Goal: Information Seeking & Learning: Learn about a topic

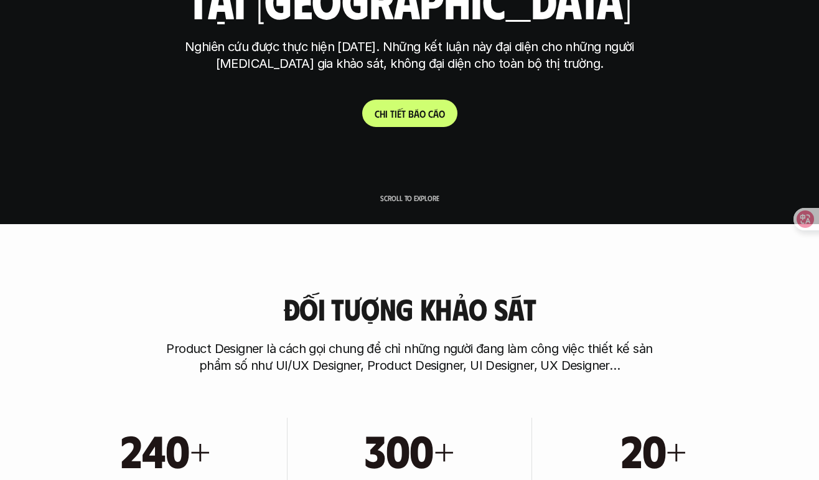
scroll to position [257, 0]
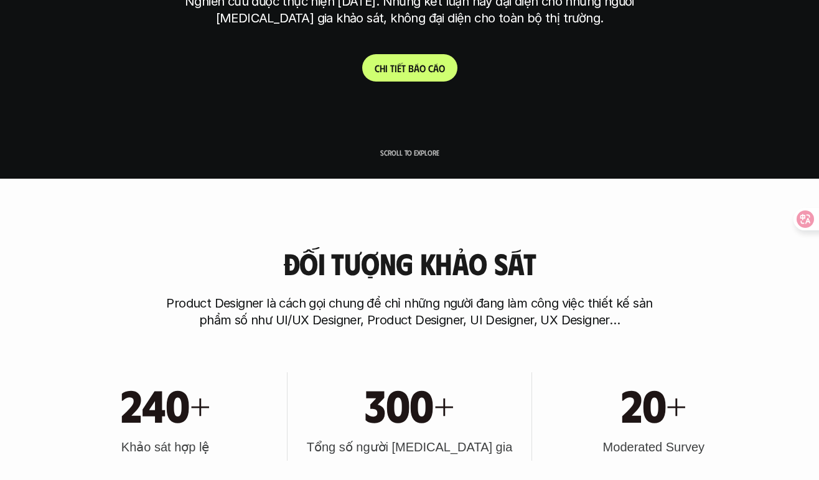
click at [406, 81] on link "C h i t i ế t b á o c á o" at bounding box center [409, 67] width 95 height 27
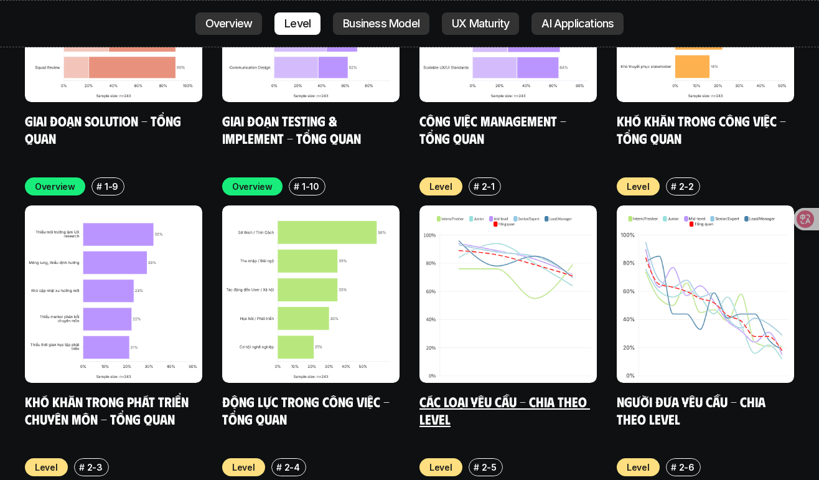
scroll to position [4071, 0]
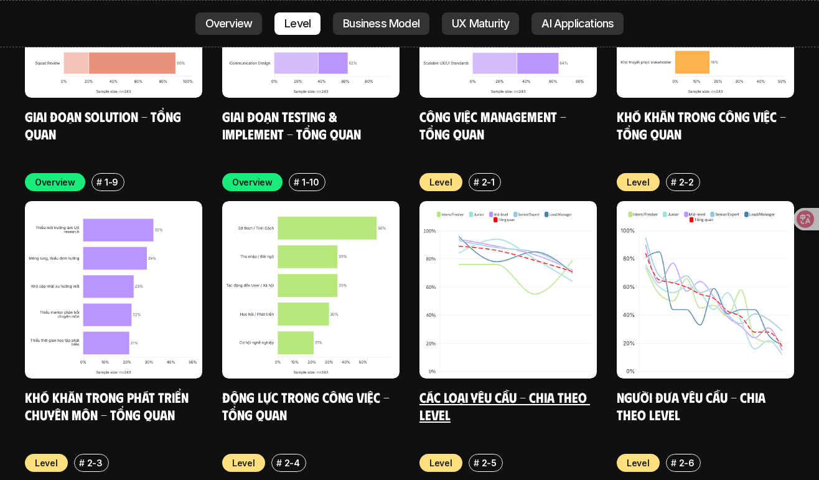
click at [495, 262] on img at bounding box center [508, 289] width 177 height 177
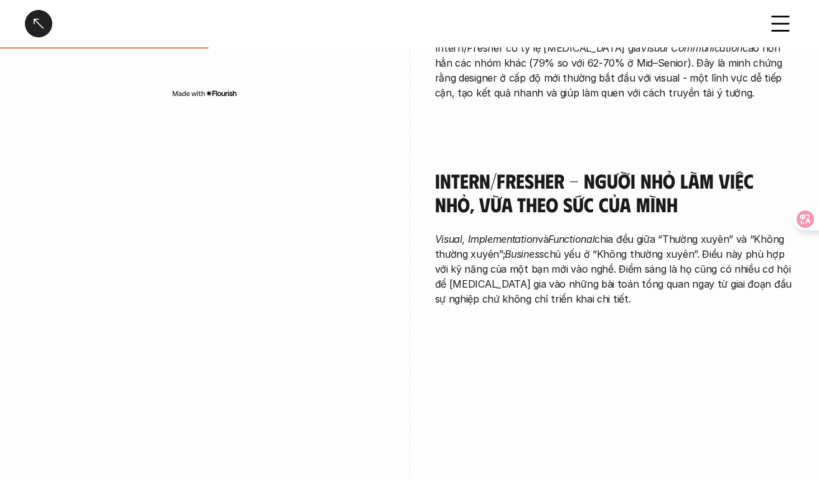
scroll to position [917, 0]
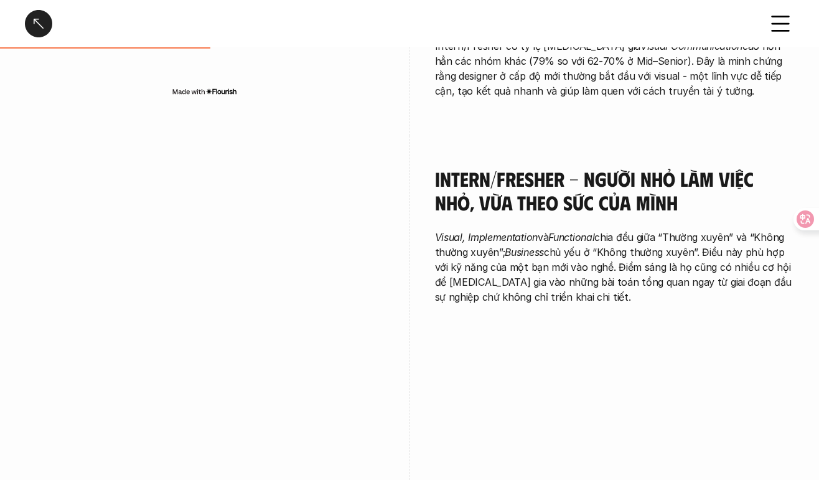
click at [48, 19] on div at bounding box center [38, 23] width 27 height 27
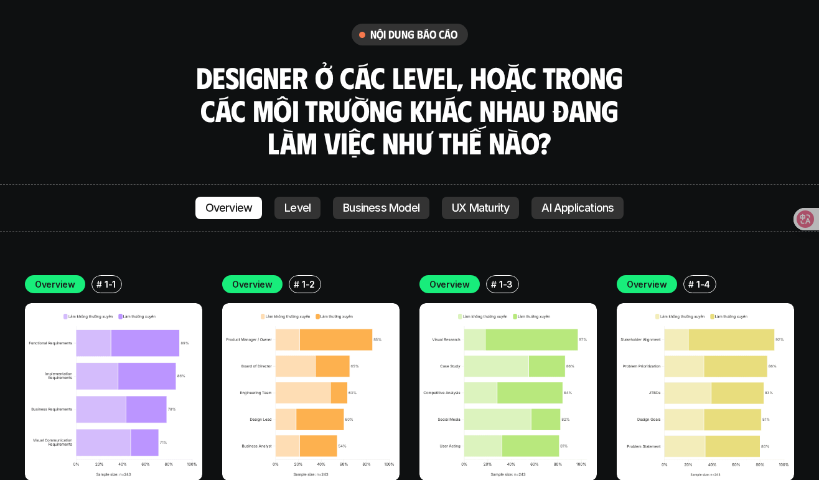
scroll to position [3418, 0]
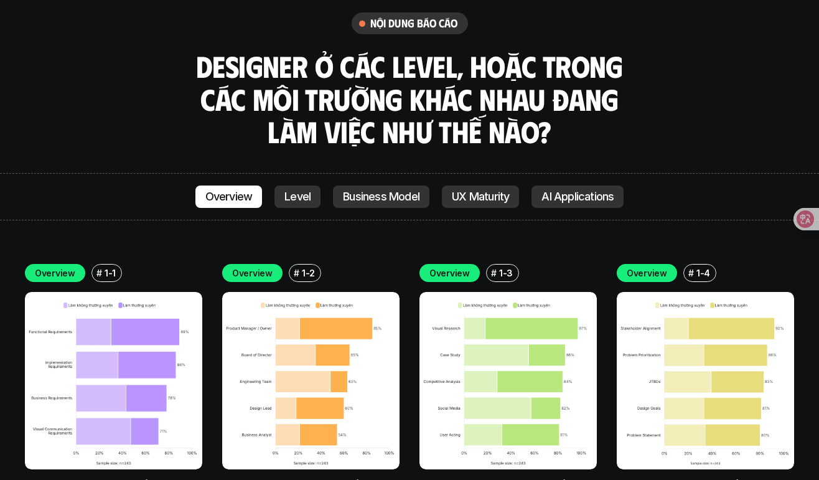
click at [128, 299] on img at bounding box center [113, 380] width 177 height 177
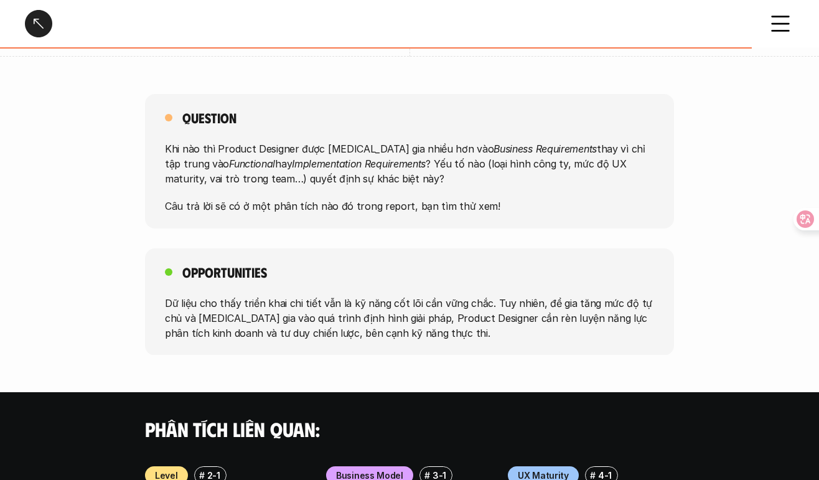
scroll to position [1016, 0]
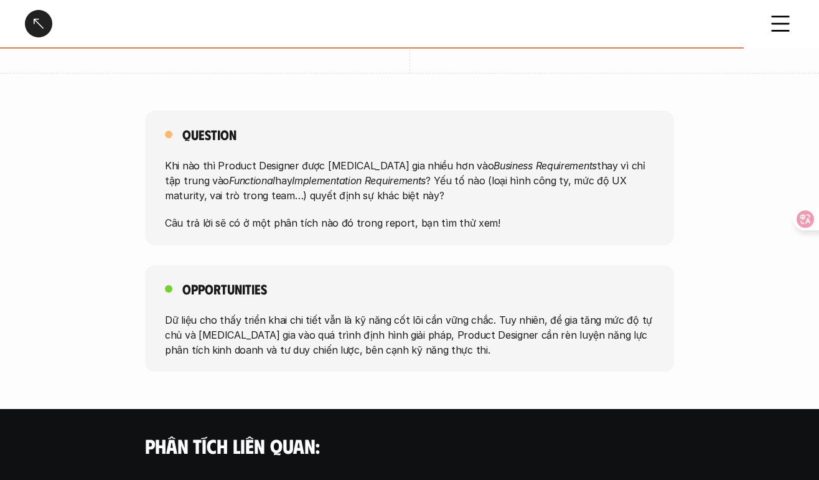
click at [38, 22] on div at bounding box center [38, 23] width 27 height 27
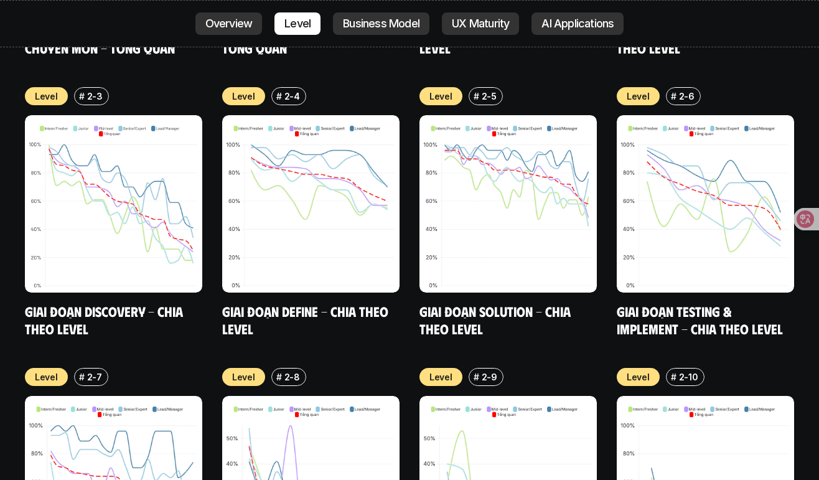
scroll to position [4426, 0]
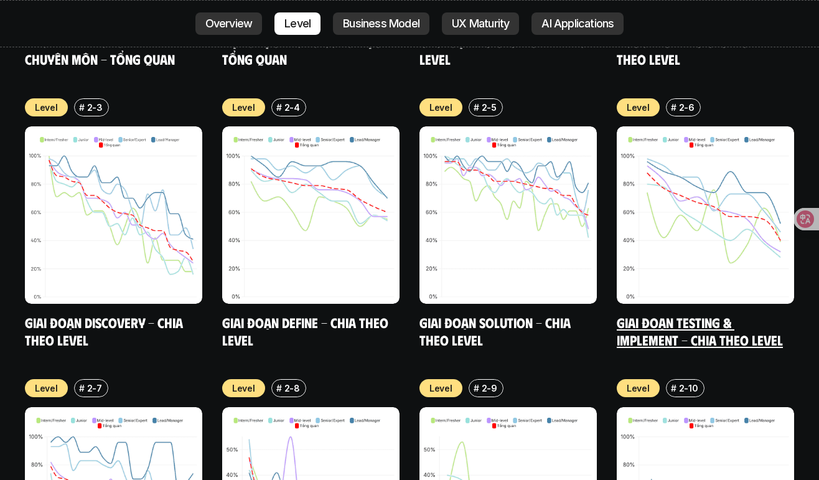
click at [672, 314] on link "Giai đoạn Testing & Implement - Chia theo Level" at bounding box center [700, 331] width 166 height 34
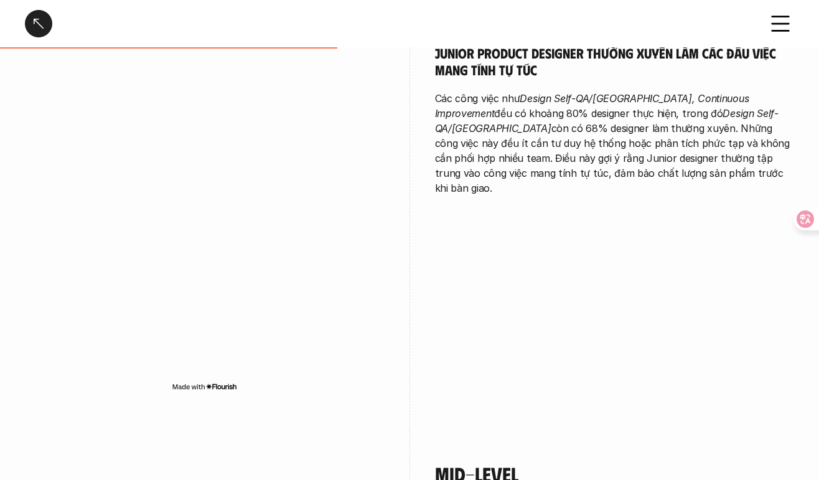
scroll to position [1372, 0]
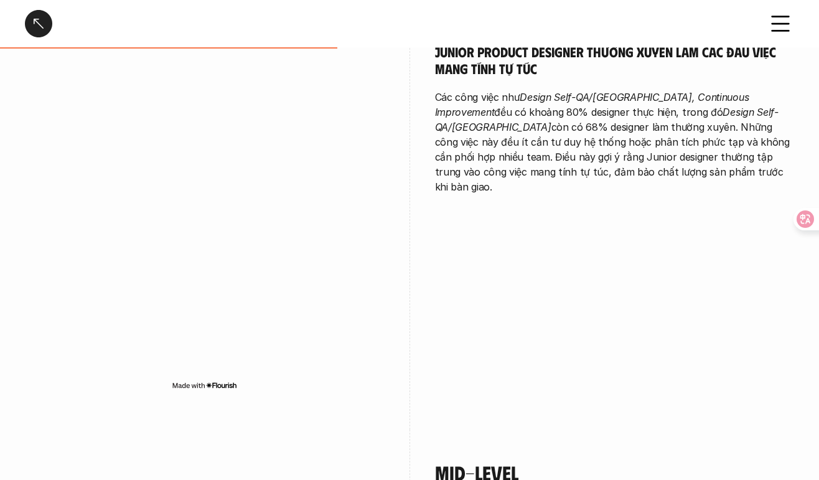
click at [578, 149] on p "Các công việc như Design Self-QA/QC, Continuous Improvement đều có khoảng 80% d…" at bounding box center [615, 142] width 360 height 105
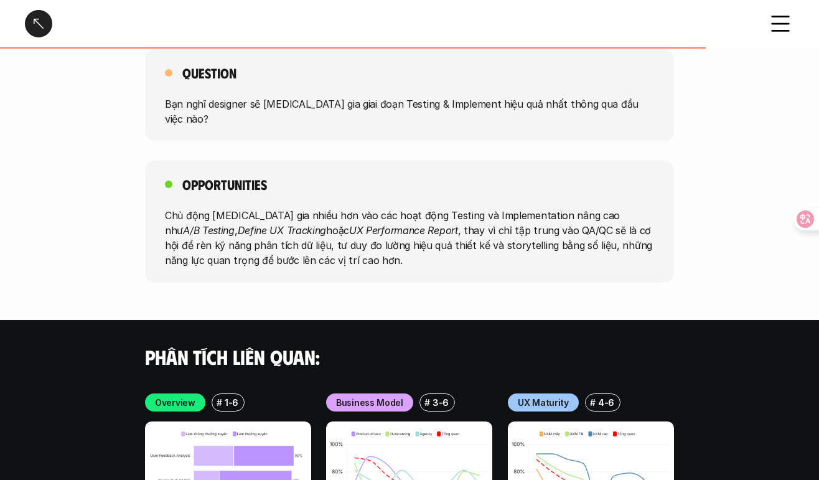
scroll to position [3394, 0]
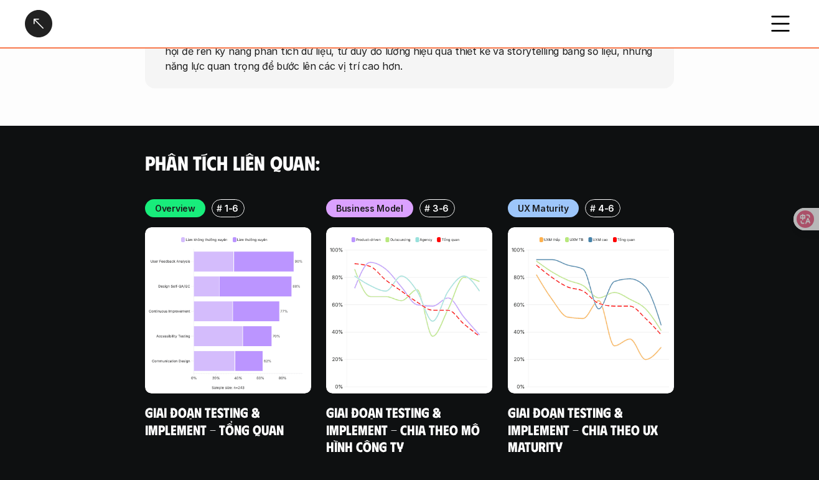
click at [27, 22] on div at bounding box center [38, 23] width 27 height 27
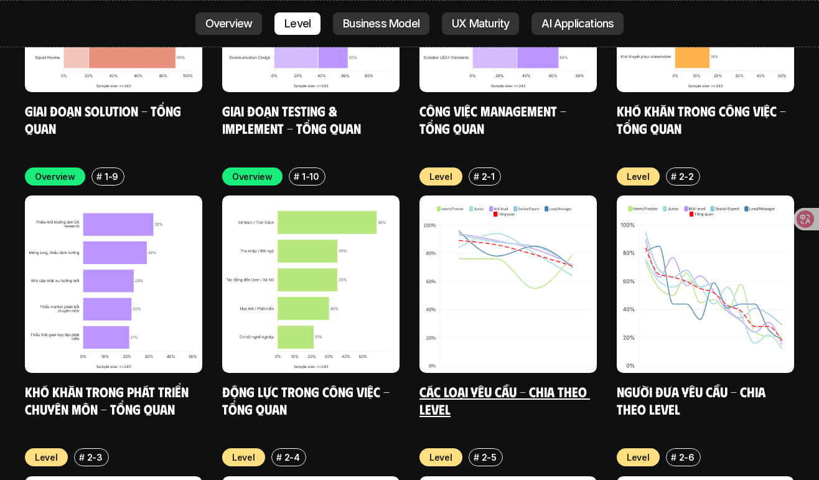
scroll to position [4079, 0]
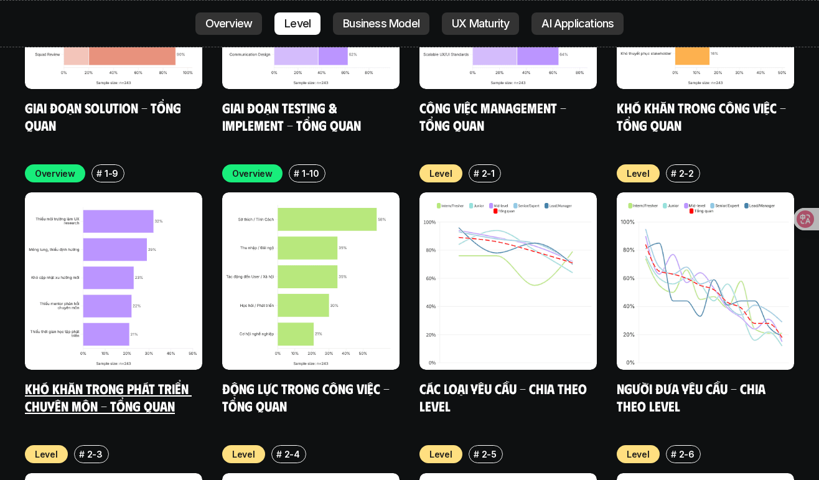
click at [138, 233] on img at bounding box center [113, 280] width 177 height 177
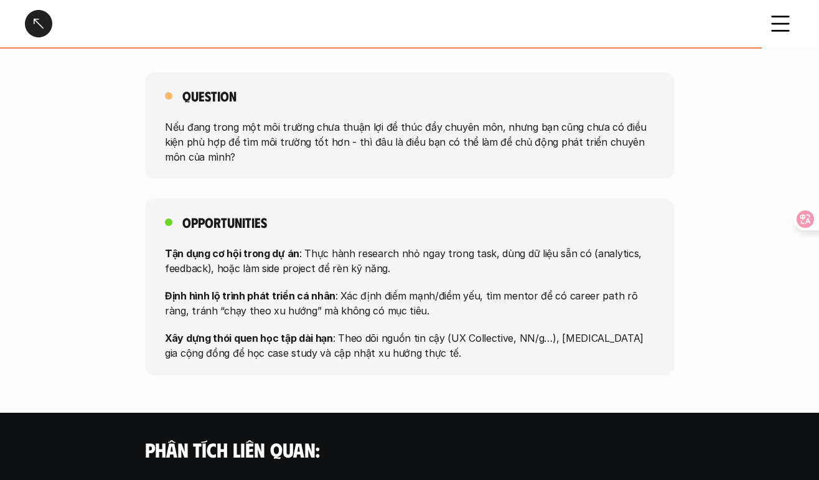
scroll to position [964, 0]
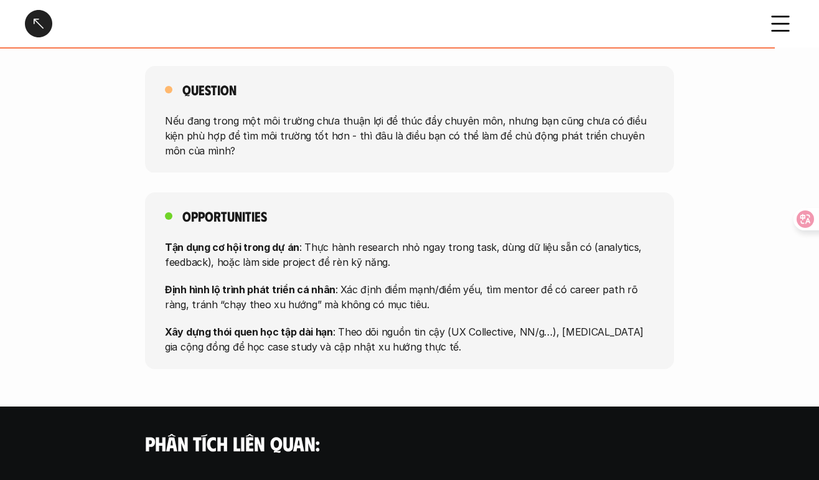
click at [35, 22] on div at bounding box center [38, 23] width 27 height 27
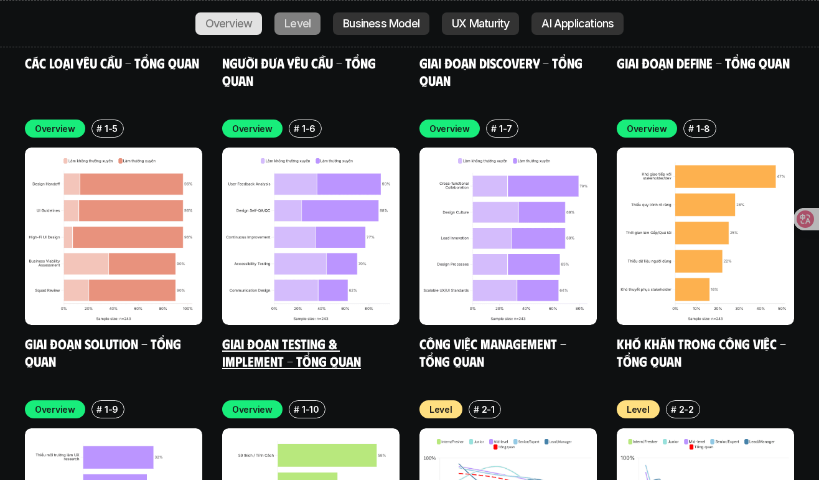
scroll to position [3834, 0]
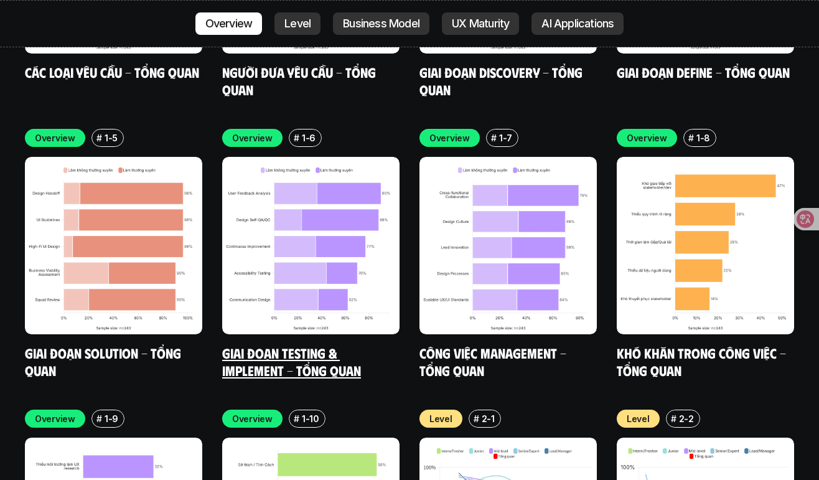
click at [348, 192] on img at bounding box center [310, 245] width 177 height 177
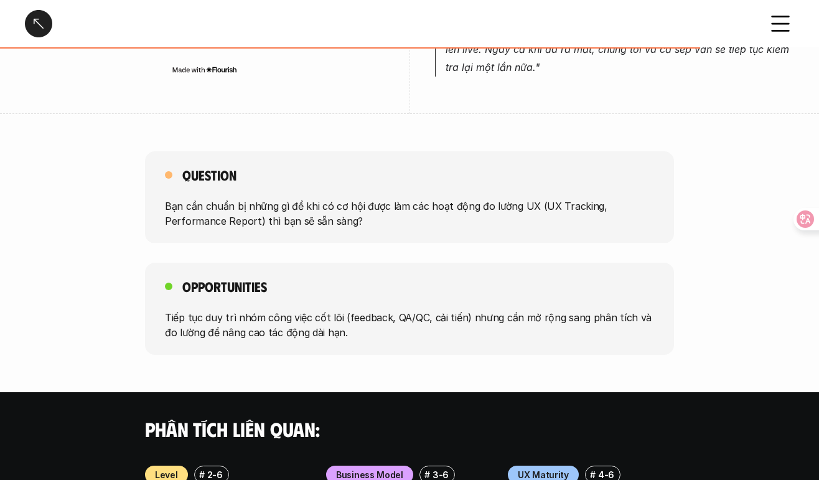
scroll to position [785, 0]
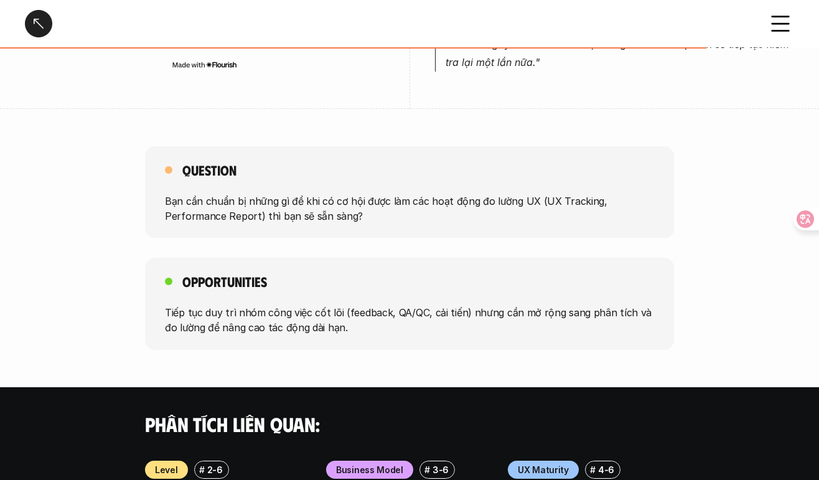
click at [34, 24] on div at bounding box center [38, 23] width 27 height 27
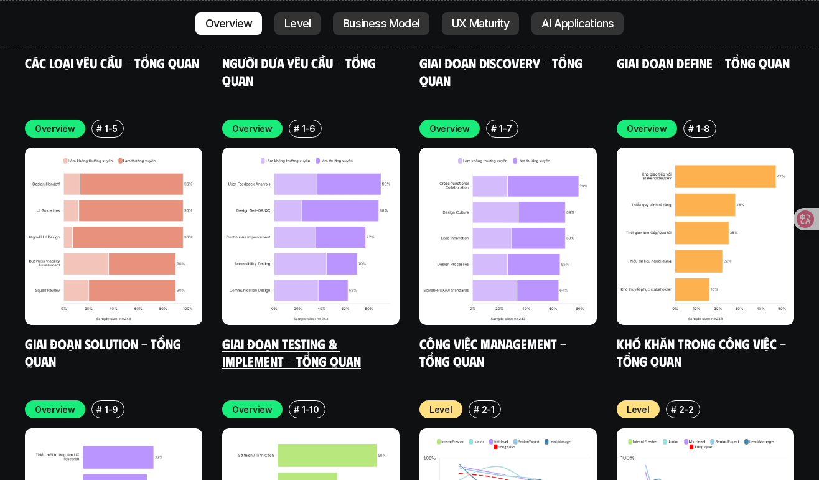
scroll to position [3845, 0]
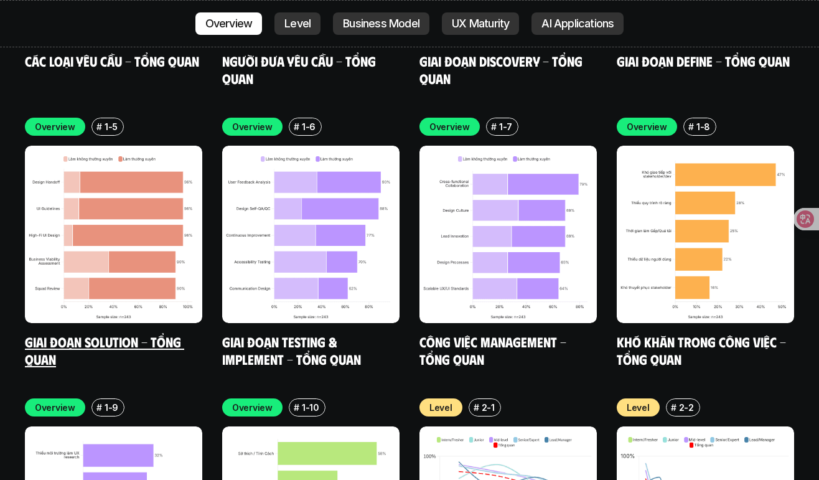
click at [171, 237] on img at bounding box center [113, 234] width 177 height 177
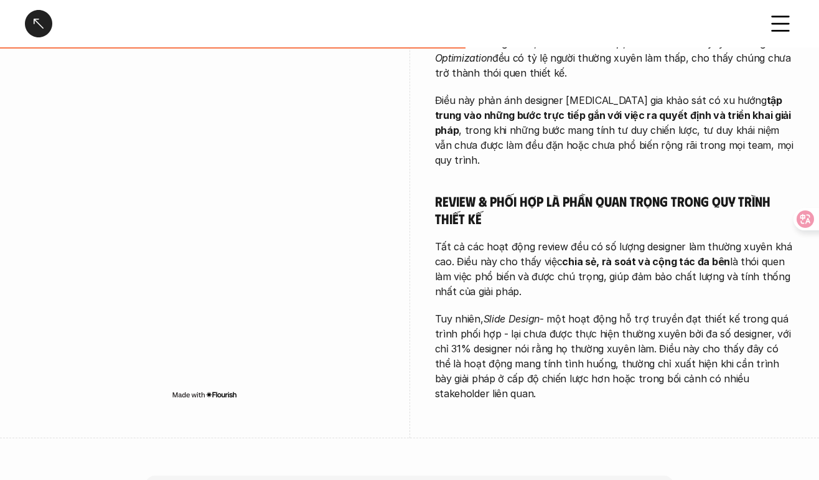
scroll to position [744, 0]
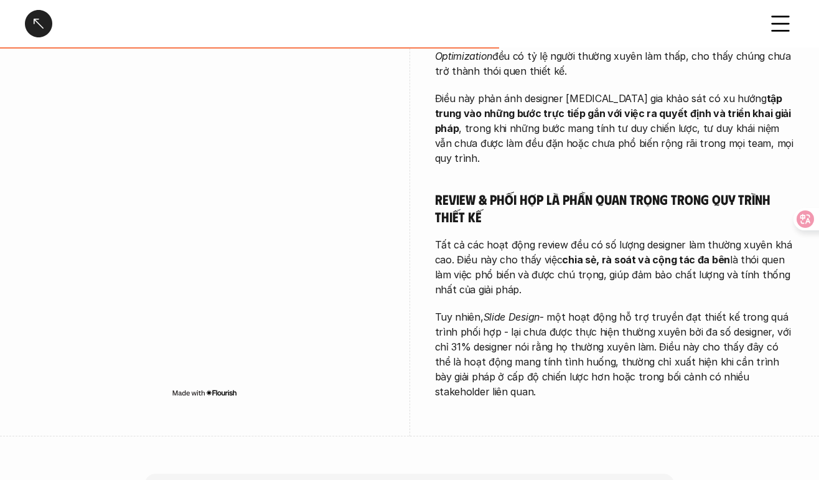
click at [37, 16] on div at bounding box center [38, 23] width 27 height 27
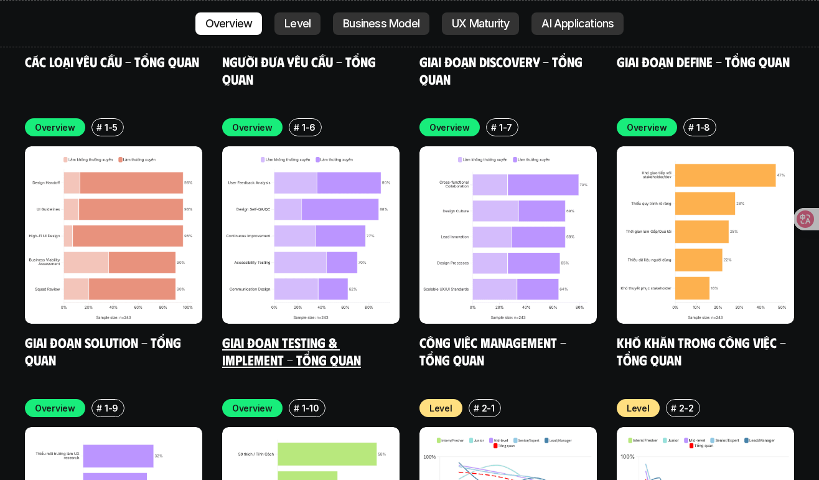
scroll to position [3846, 0]
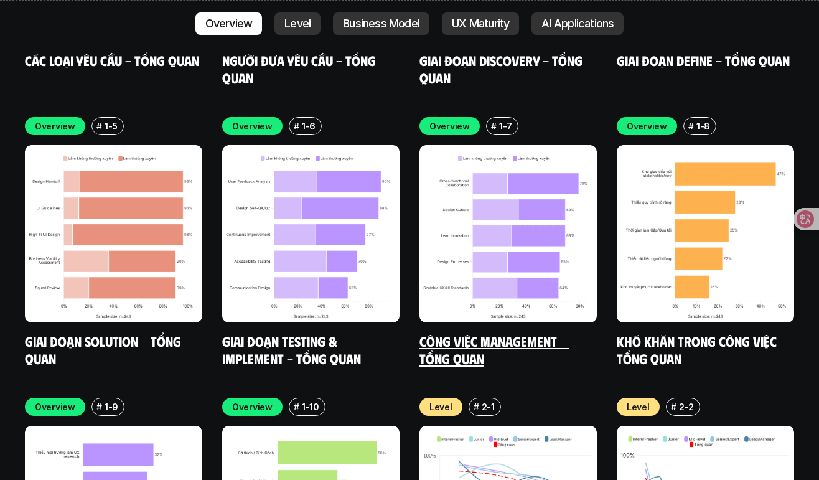
click at [500, 332] on link "Công việc Management - Tổng quan" at bounding box center [495, 349] width 150 height 34
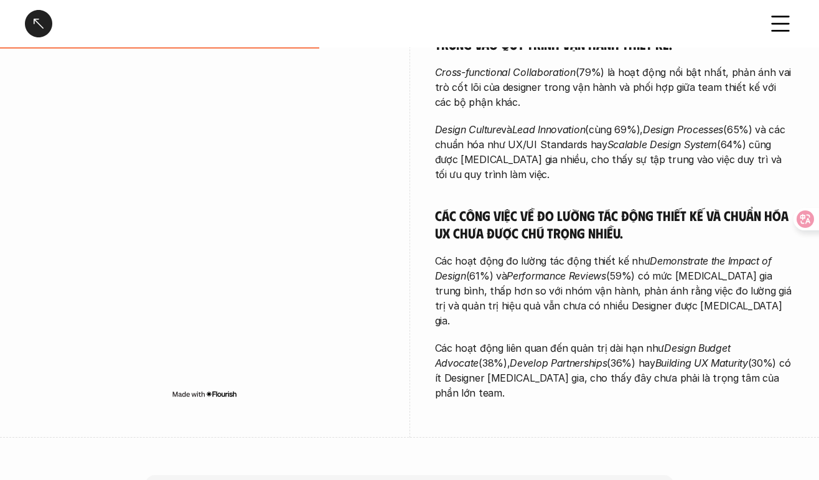
scroll to position [349, 0]
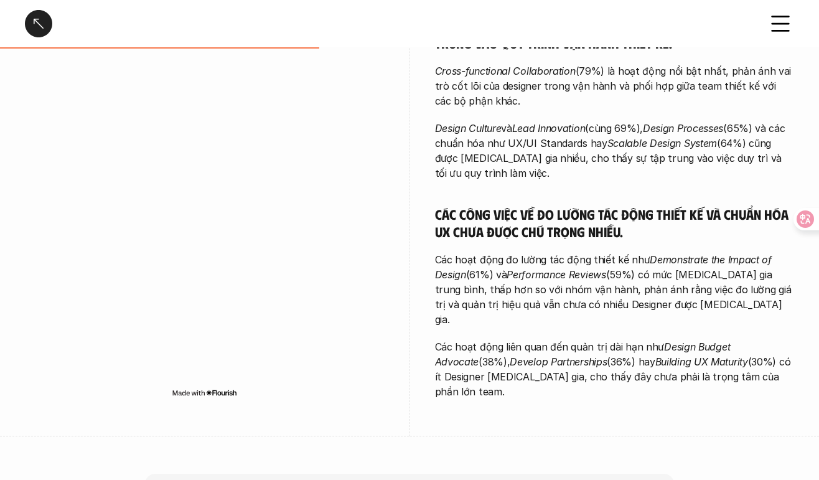
click at [36, 19] on div at bounding box center [38, 23] width 27 height 27
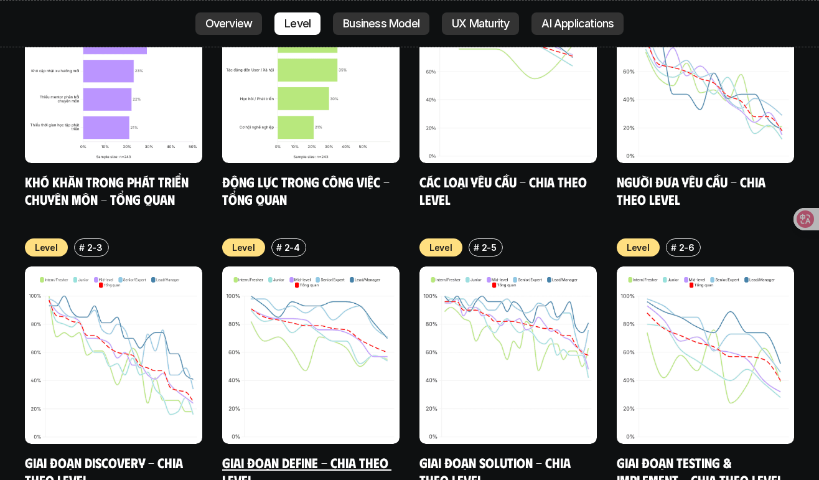
scroll to position [4290, 0]
